Goal: Contribute content

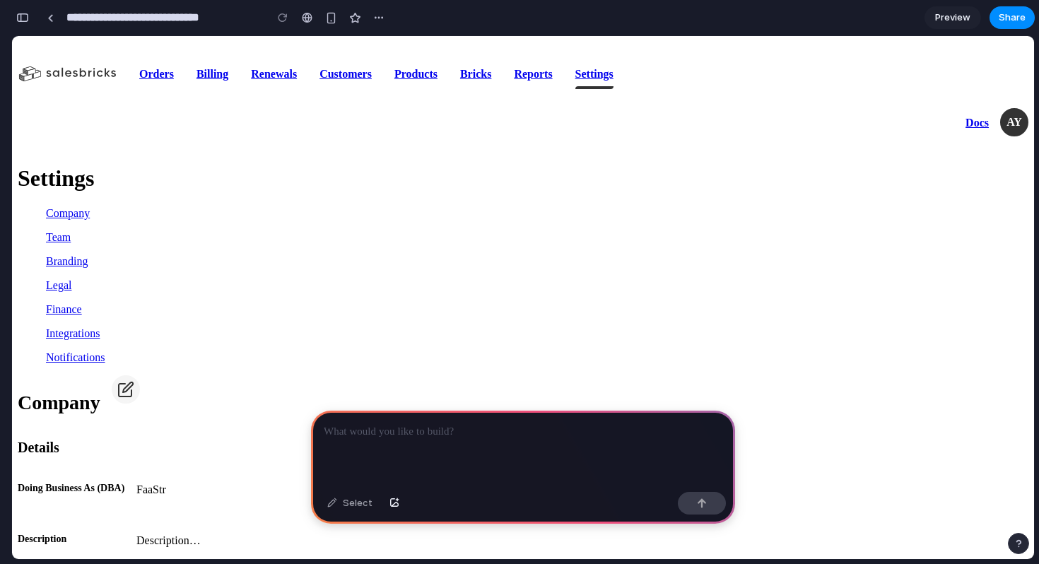
click at [457, 426] on p at bounding box center [523, 431] width 399 height 17
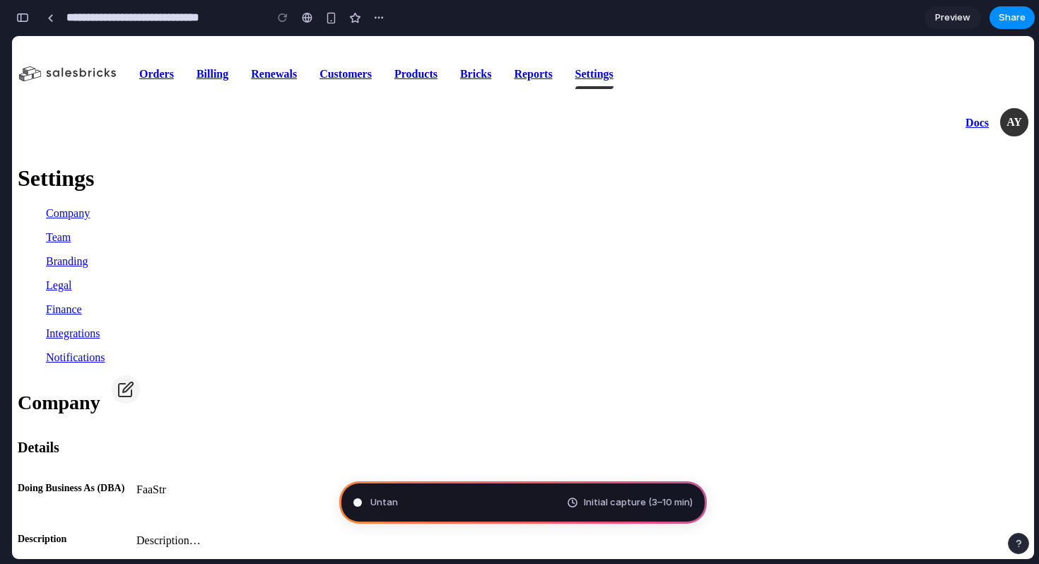
type input "**********"
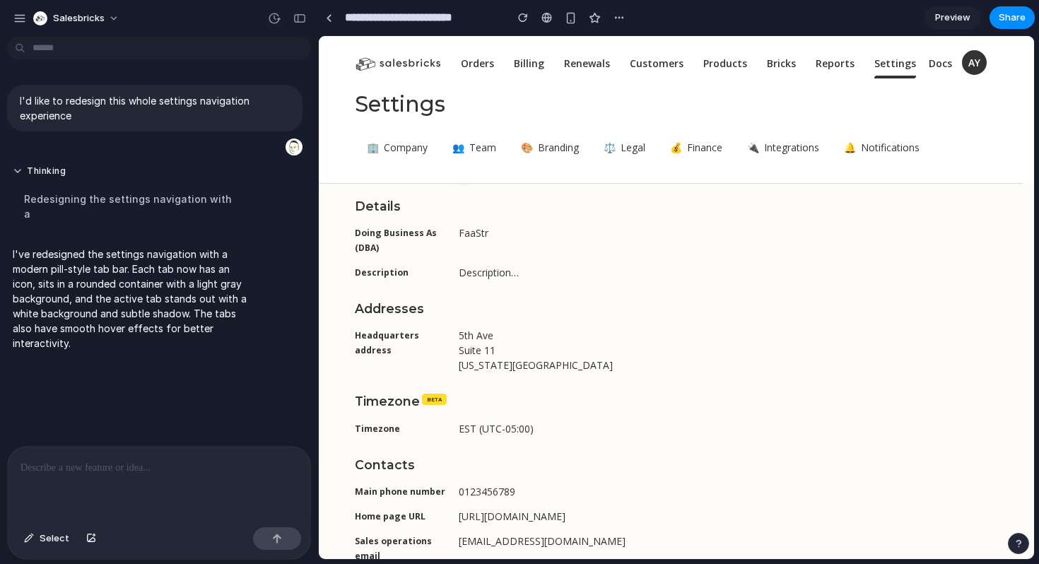
click at [472, 151] on span "Team" at bounding box center [482, 147] width 27 height 15
click at [550, 148] on span "Branding" at bounding box center [558, 147] width 41 height 15
click at [631, 156] on button "⚖️ Legal" at bounding box center [625, 148] width 62 height 28
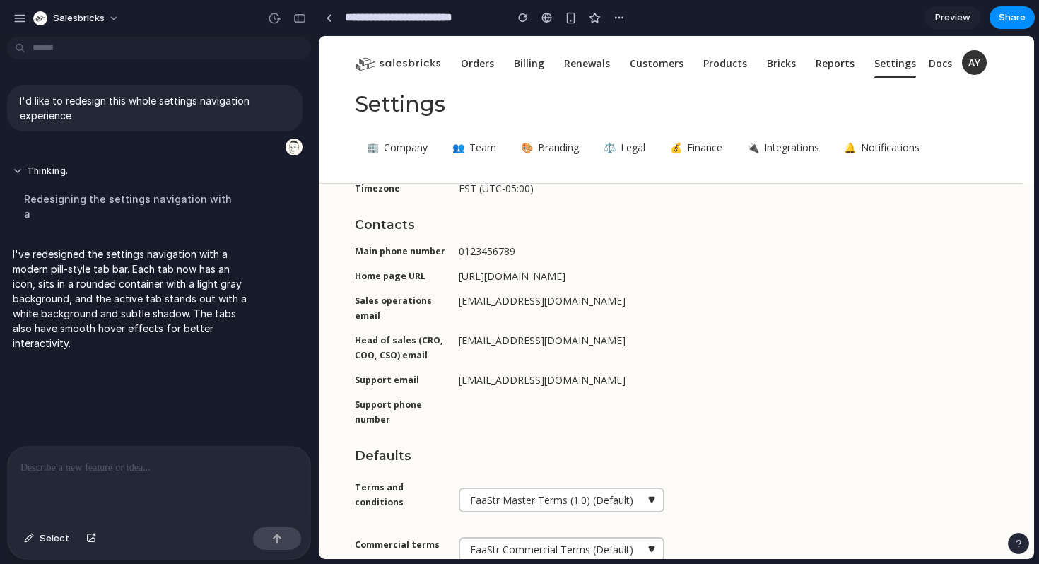
scroll to position [331, 0]
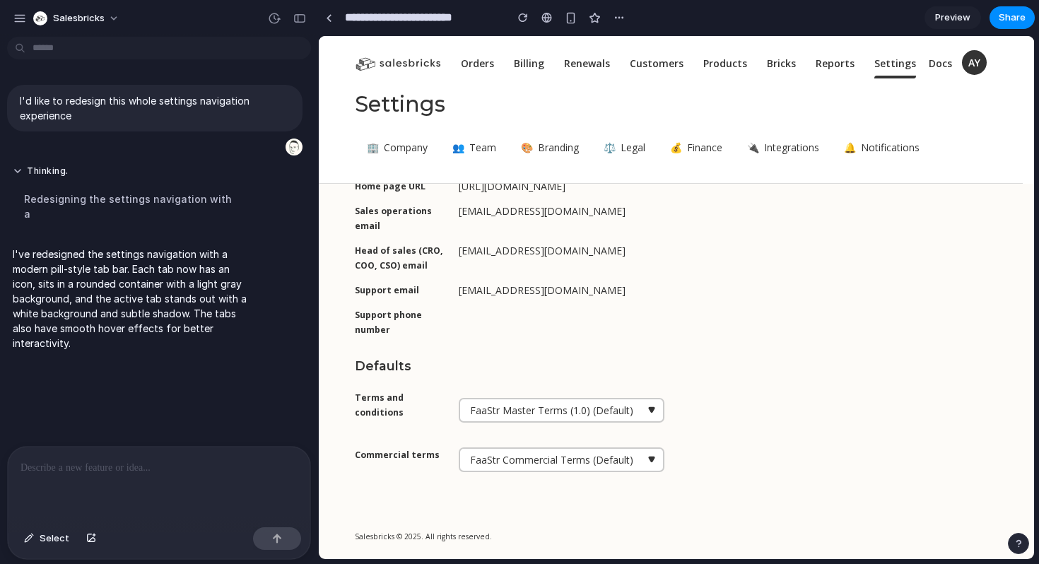
click at [476, 143] on span "Team" at bounding box center [482, 147] width 27 height 15
click at [551, 144] on span "Branding" at bounding box center [558, 147] width 41 height 15
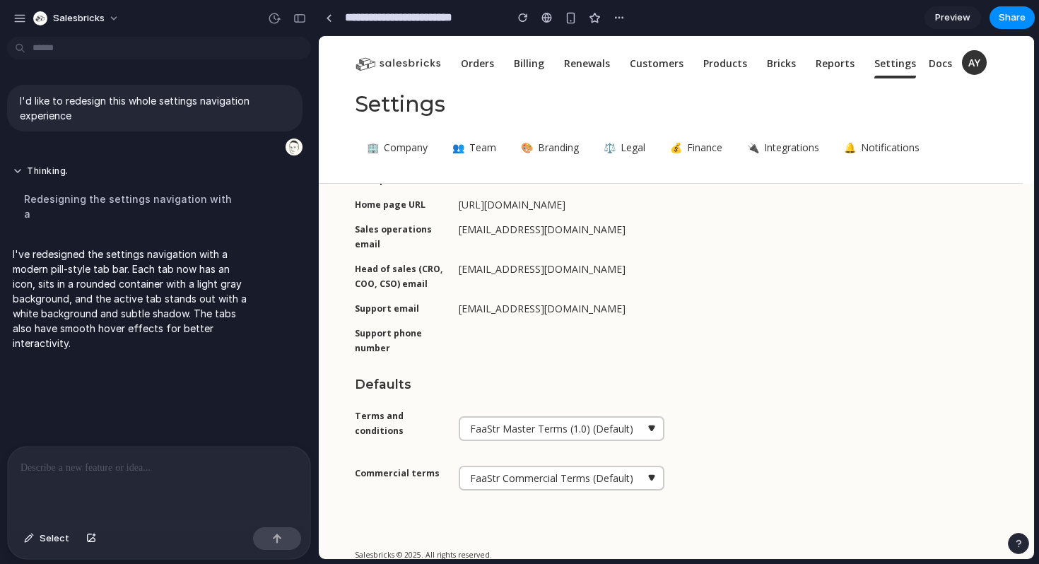
scroll to position [0, 0]
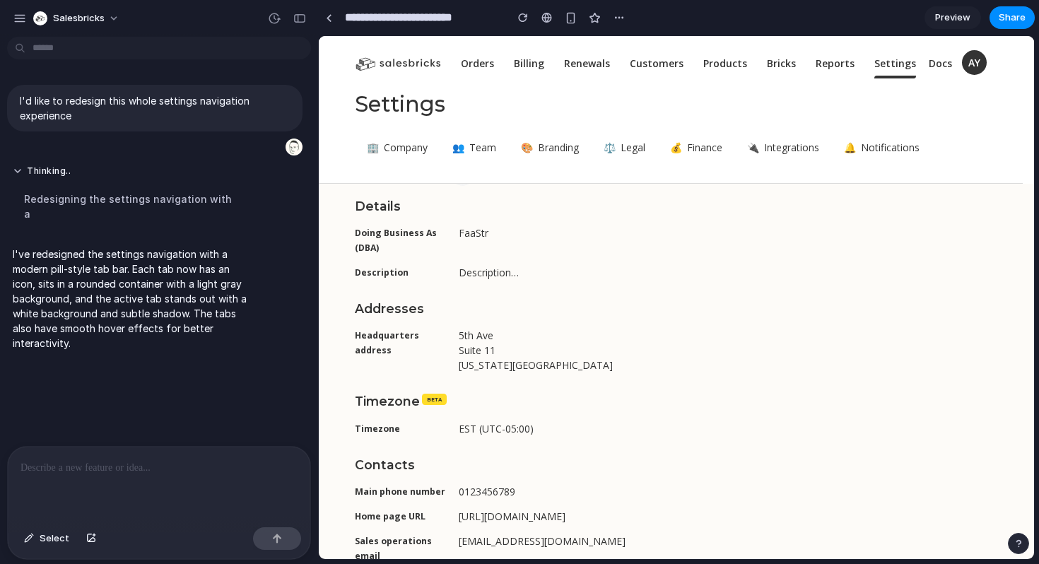
click at [108, 472] on p at bounding box center [159, 467] width 277 height 17
click at [21, 175] on button "Thinking ." at bounding box center [131, 171] width 236 height 12
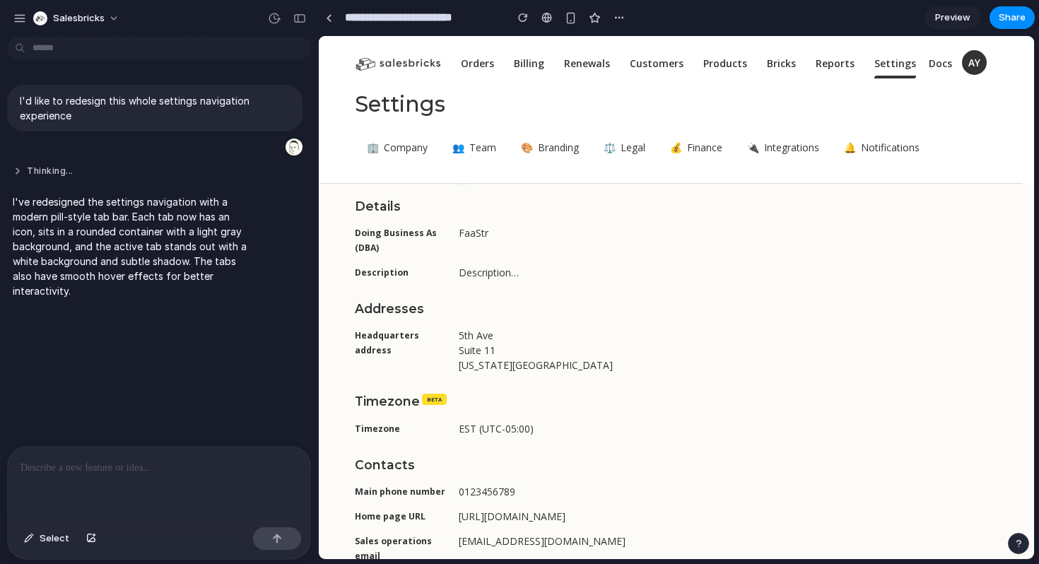
click at [18, 172] on button "Thinking ..." at bounding box center [131, 171] width 236 height 12
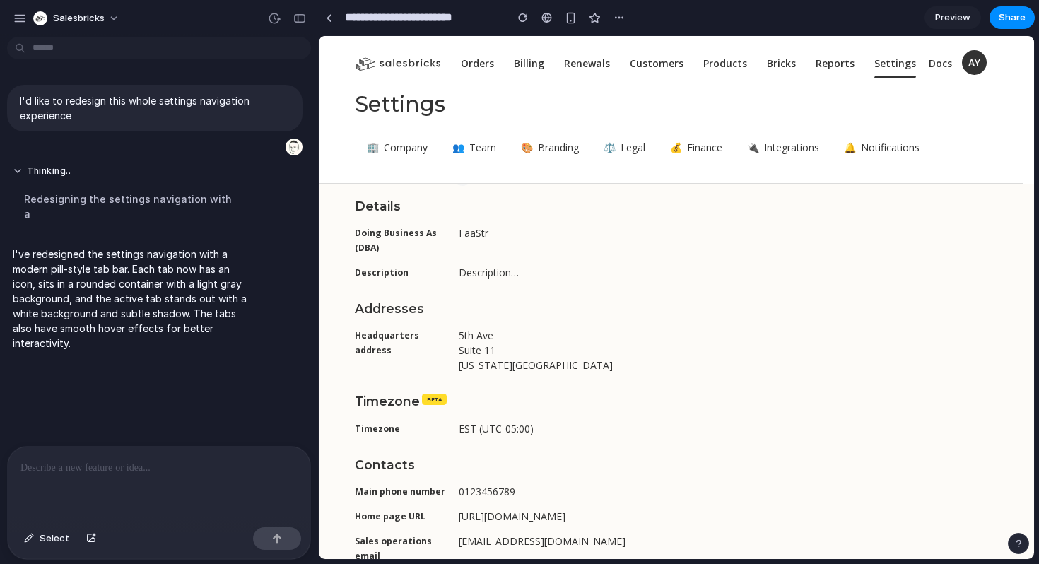
click at [124, 475] on p at bounding box center [159, 467] width 277 height 17
